Goal: Check status: Check status

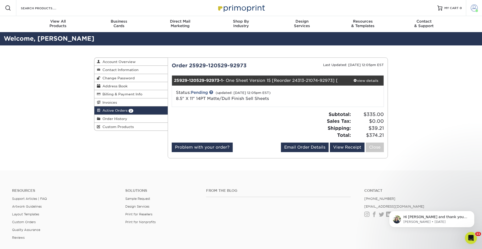
click at [470, 9] on link "Account" at bounding box center [474, 8] width 16 height 16
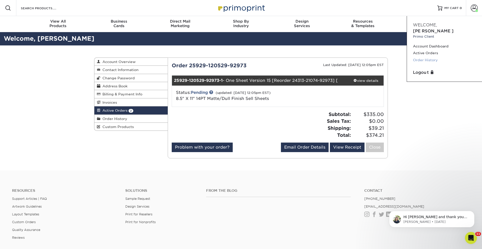
click at [426, 57] on link "Order History" at bounding box center [444, 60] width 63 height 7
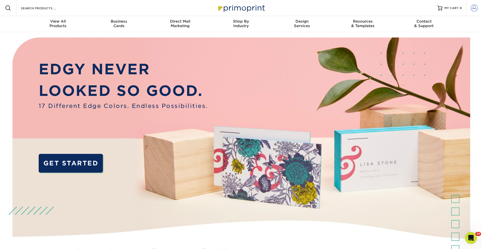
click at [476, 7] on span at bounding box center [474, 8] width 7 height 7
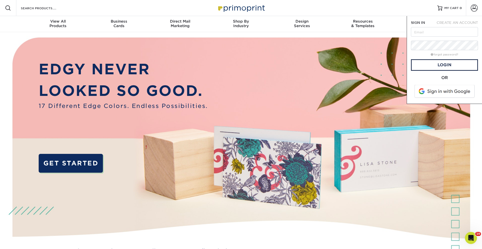
click at [430, 91] on span at bounding box center [445, 91] width 64 height 13
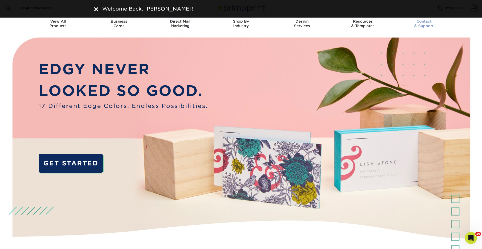
click at [446, 31] on link "Contact & Support" at bounding box center [424, 24] width 61 height 16
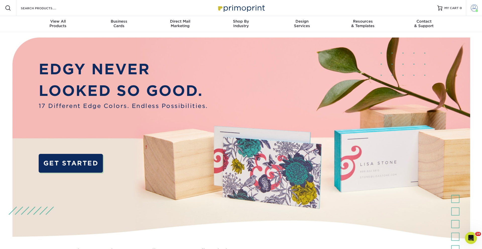
drag, startPoint x: 479, startPoint y: 9, endPoint x: 474, endPoint y: 11, distance: 5.5
click at [479, 9] on link "Account" at bounding box center [474, 8] width 16 height 16
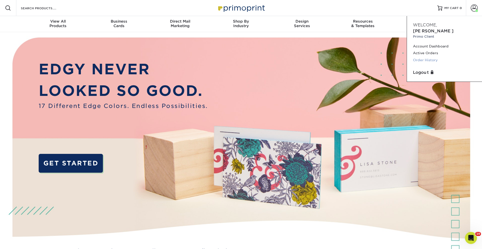
click at [421, 57] on link "Order History" at bounding box center [444, 60] width 63 height 7
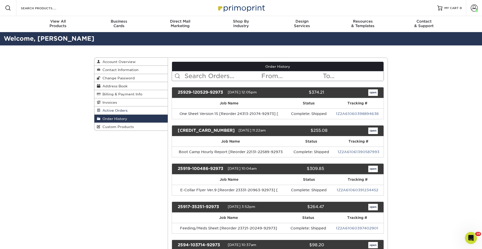
click at [126, 112] on span "Active Orders" at bounding box center [114, 111] width 27 height 4
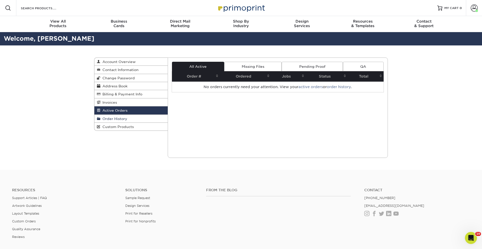
click at [133, 118] on link "Order History" at bounding box center [130, 119] width 73 height 8
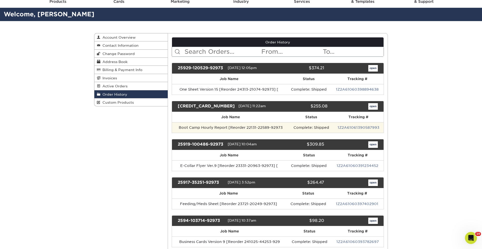
click at [210, 125] on td "Boot Camp Hourly Report [Reorder 22131-22589-92973" at bounding box center [231, 127] width 118 height 11
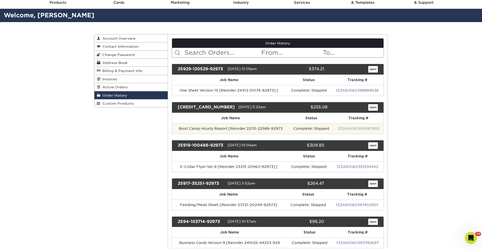
click at [357, 129] on link "1Z2A61061390587993" at bounding box center [359, 129] width 42 height 4
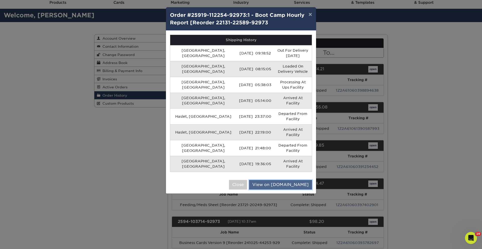
click at [282, 180] on link "View on [DOMAIN_NAME]" at bounding box center [280, 185] width 63 height 10
